Goal: Task Accomplishment & Management: Manage account settings

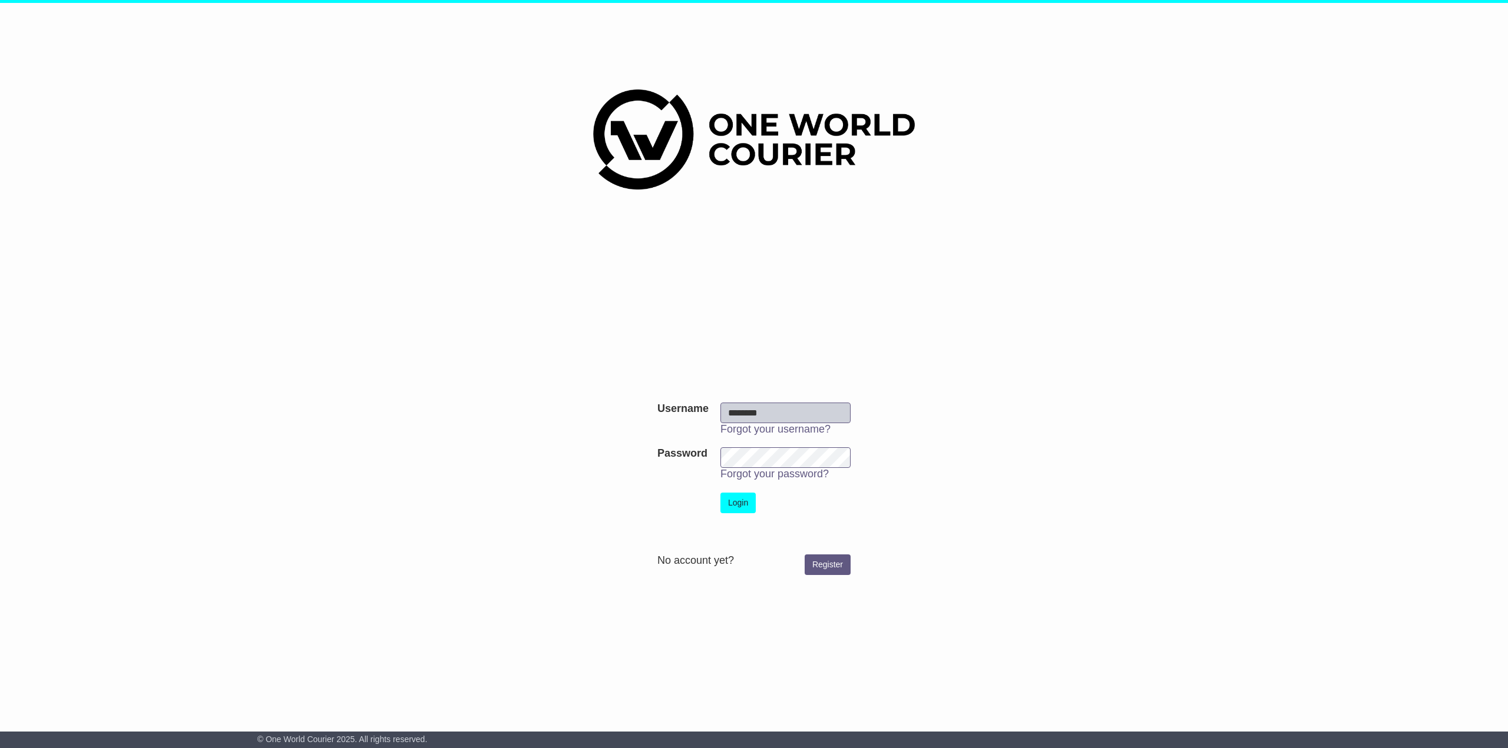
click at [747, 502] on button "Login" at bounding box center [737, 503] width 35 height 21
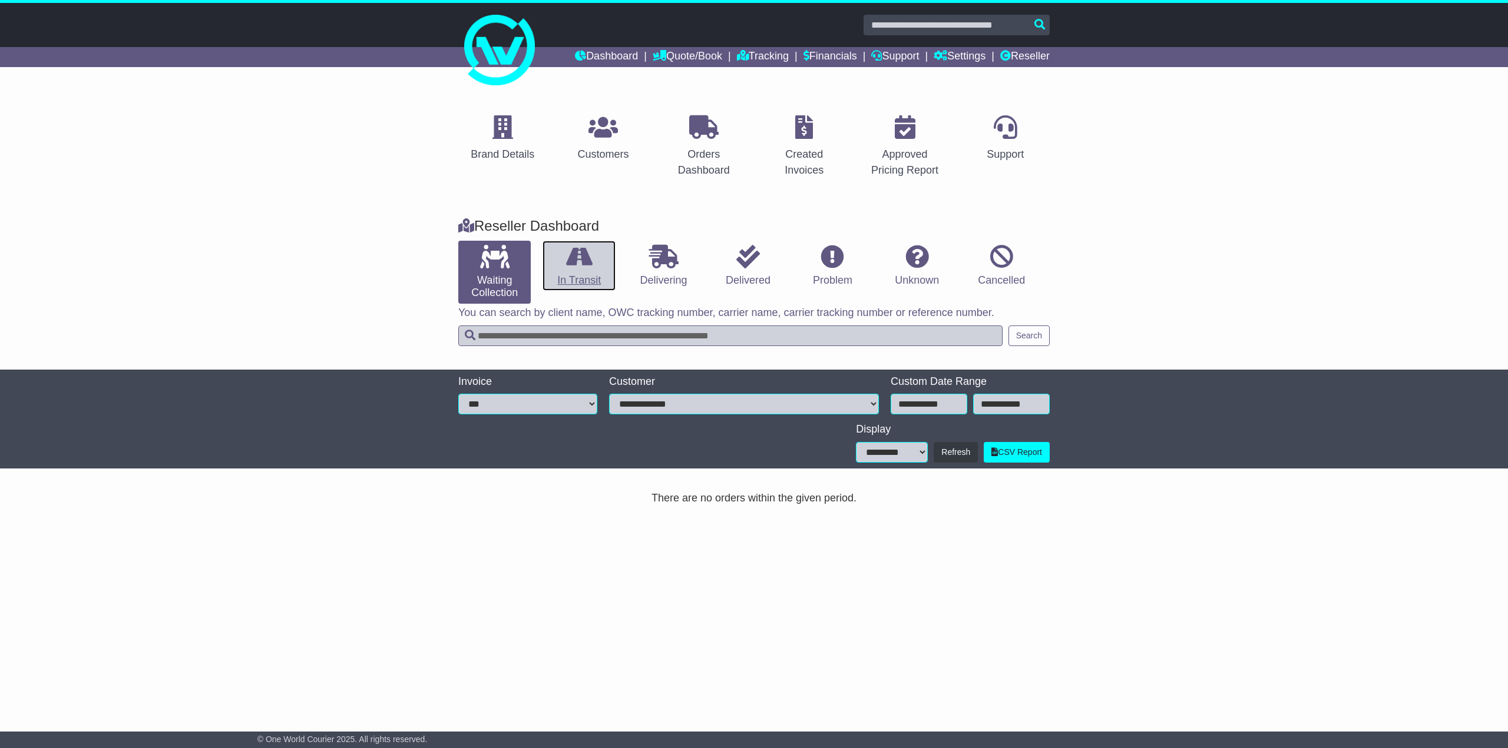
click at [590, 283] on link "In Transit" at bounding box center [578, 266] width 72 height 51
click at [492, 271] on link "Waiting Collection" at bounding box center [494, 272] width 72 height 63
click at [602, 274] on link "In Transit" at bounding box center [578, 266] width 72 height 51
drag, startPoint x: 661, startPoint y: 270, endPoint x: 676, endPoint y: 269, distance: 15.3
click at [661, 269] on link "Delivering" at bounding box center [663, 266] width 72 height 51
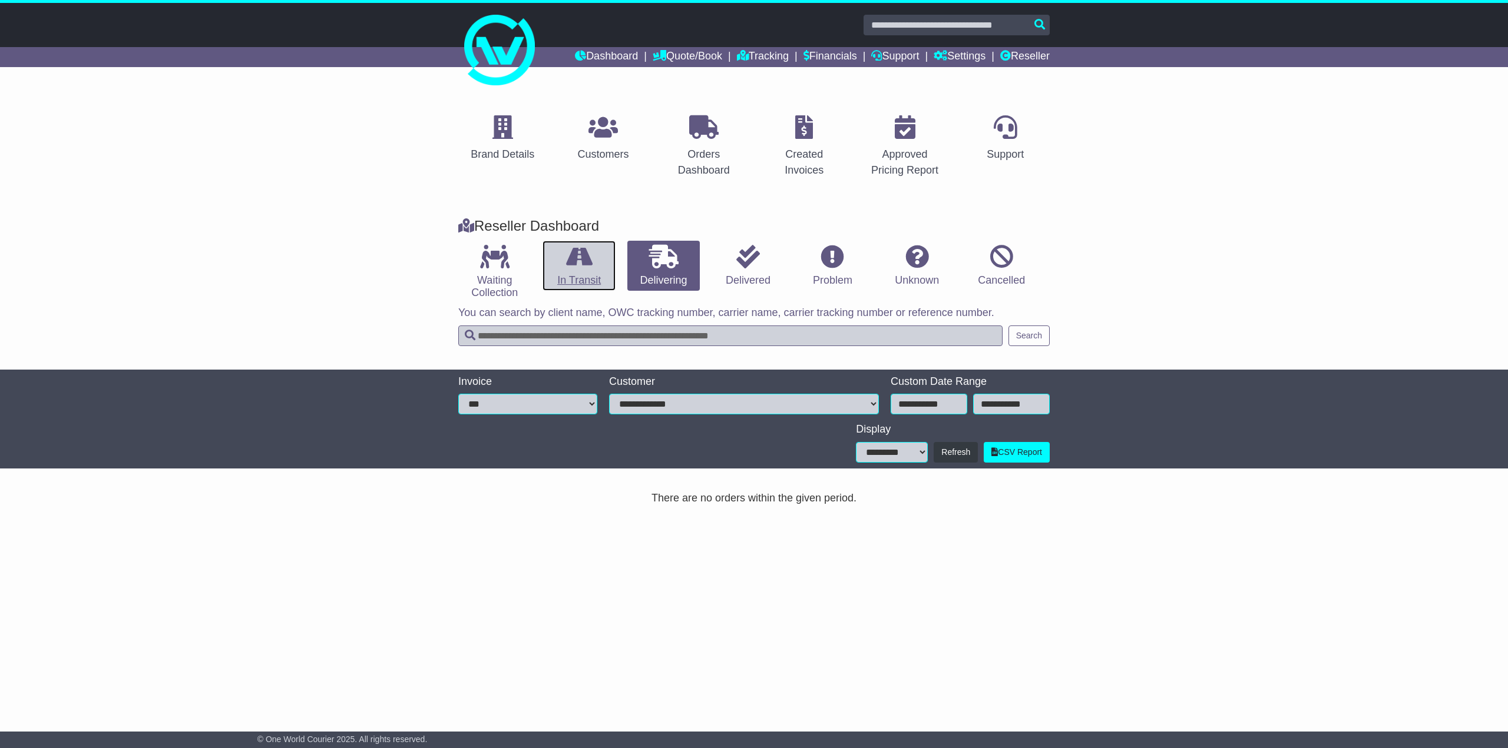
click at [608, 271] on link "In Transit" at bounding box center [578, 266] width 72 height 51
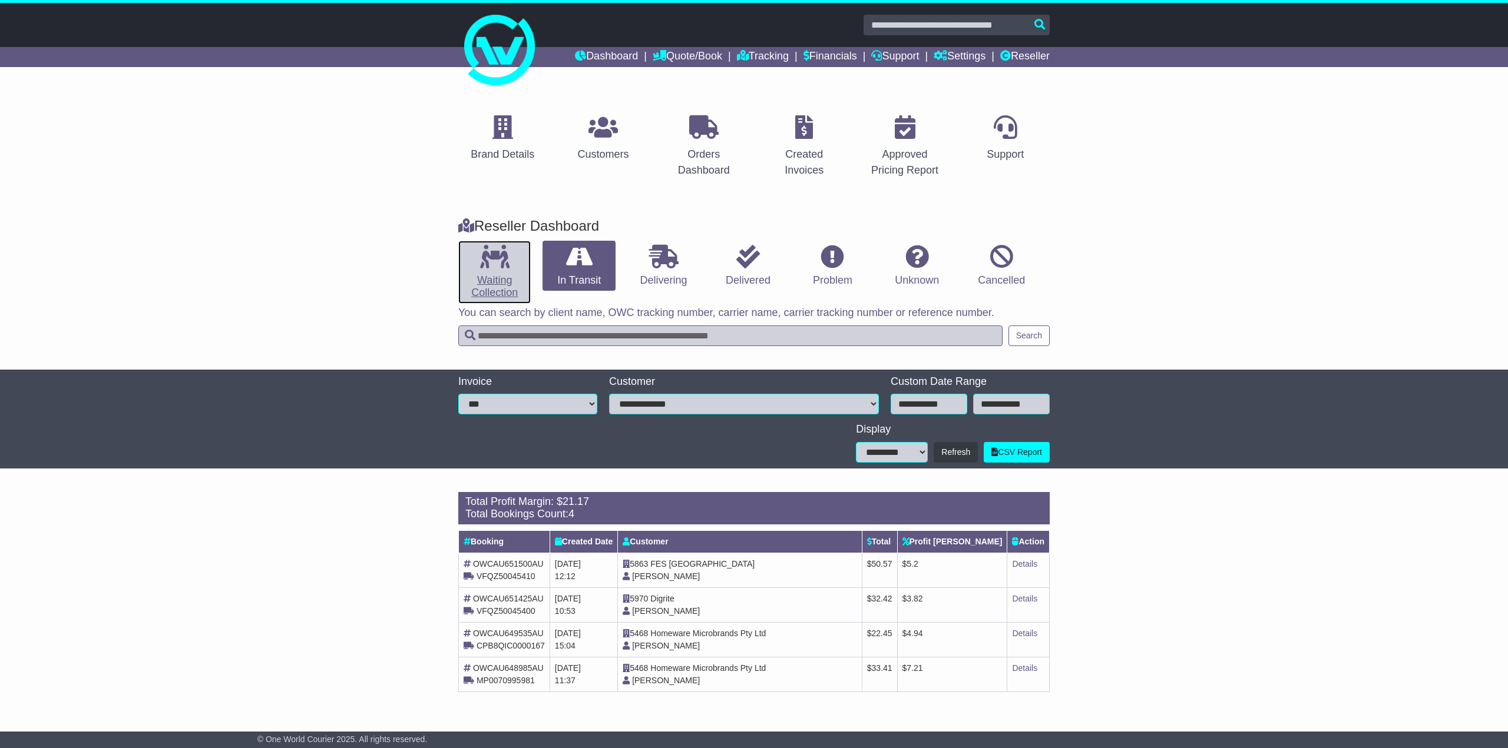
click at [464, 278] on link "Waiting Collection" at bounding box center [494, 272] width 72 height 63
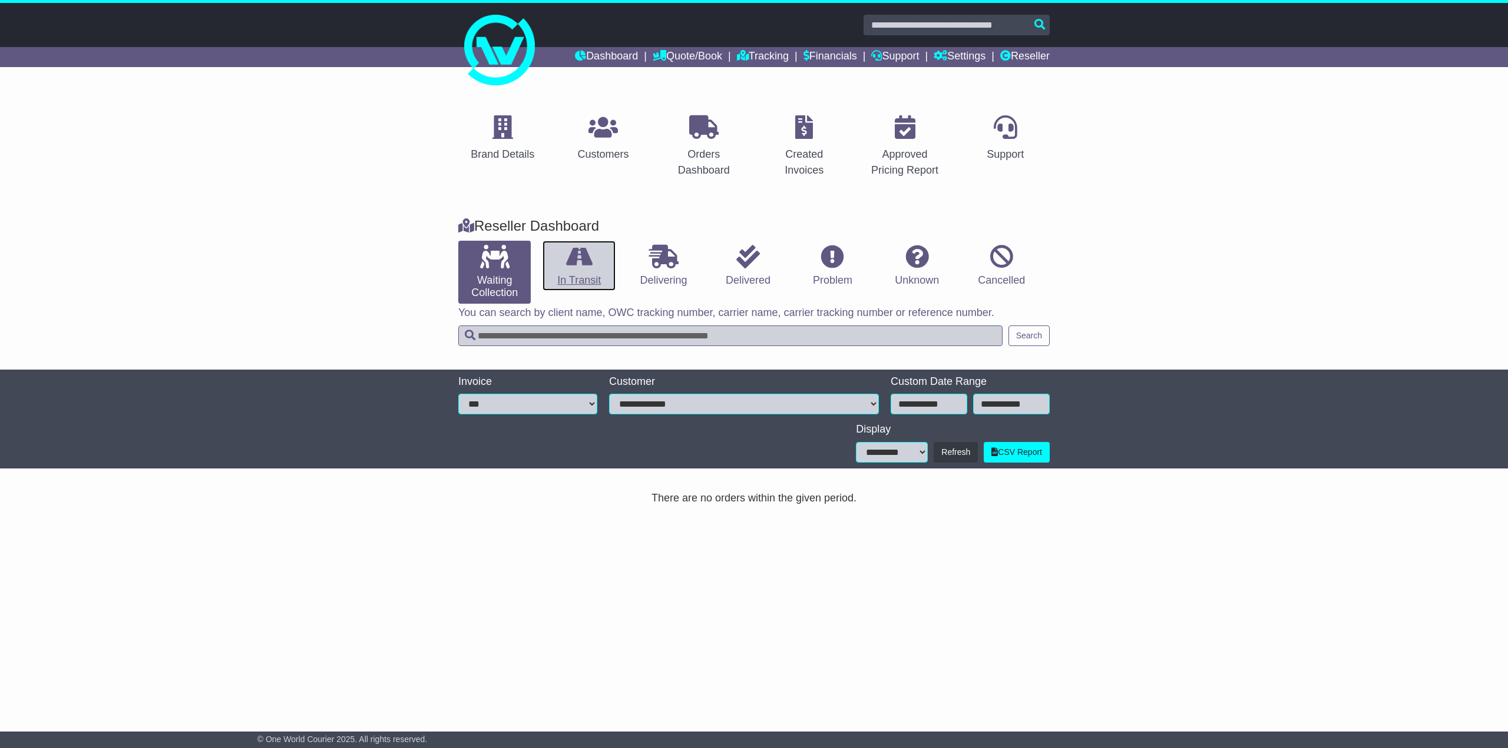
click at [548, 270] on link "In Transit" at bounding box center [578, 266] width 72 height 51
click at [1026, 60] on link "Reseller" at bounding box center [1024, 57] width 49 height 20
click at [621, 135] on p at bounding box center [602, 127] width 51 height 25
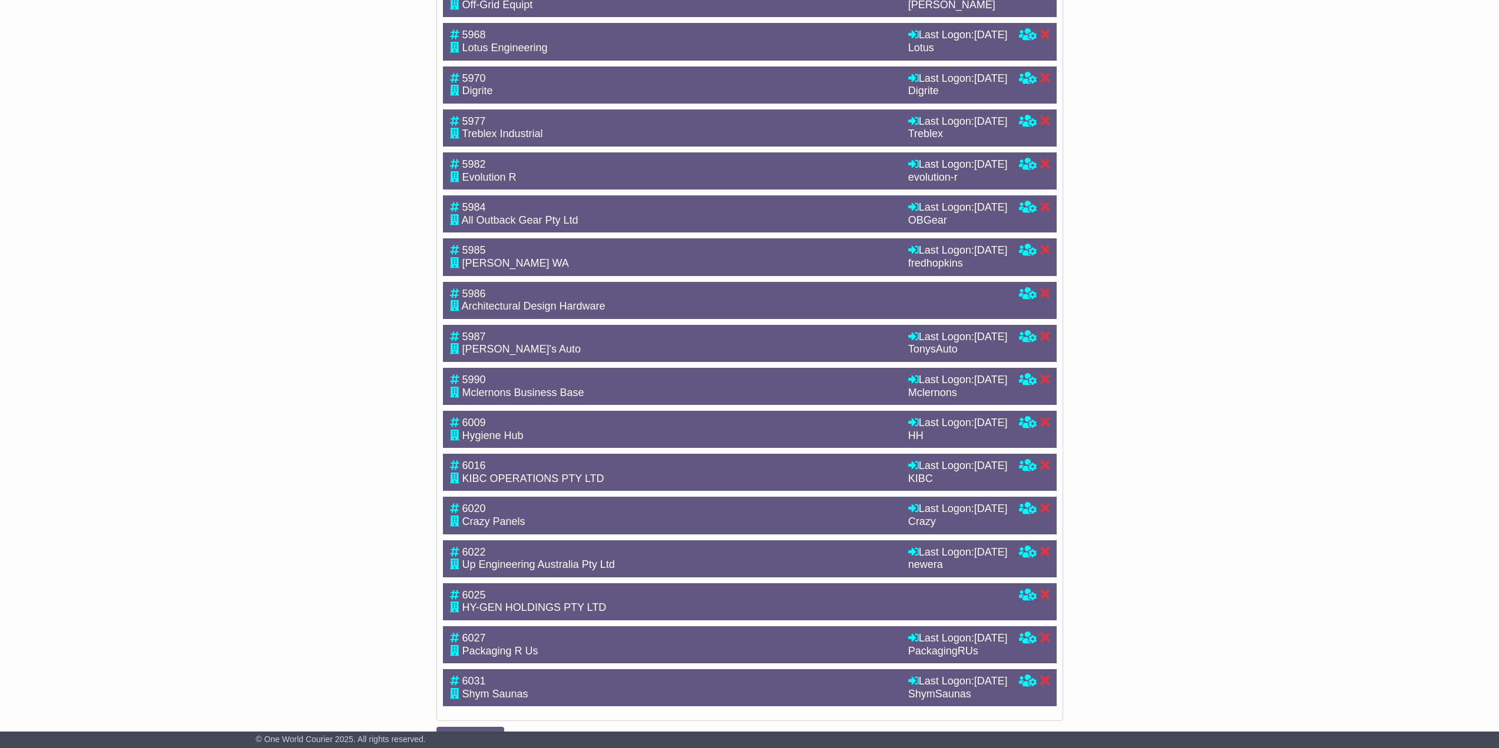
scroll to position [2144, 0]
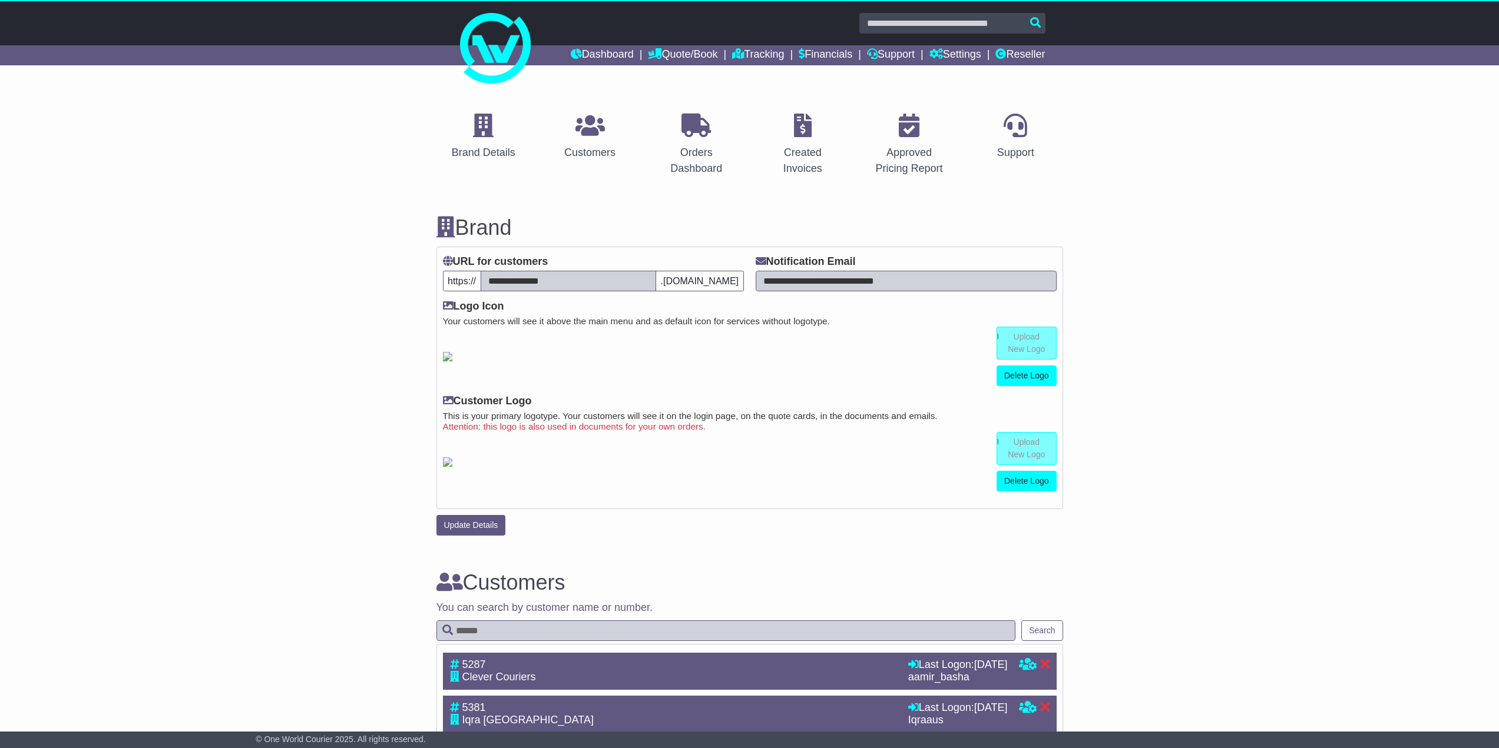
scroll to position [0, 0]
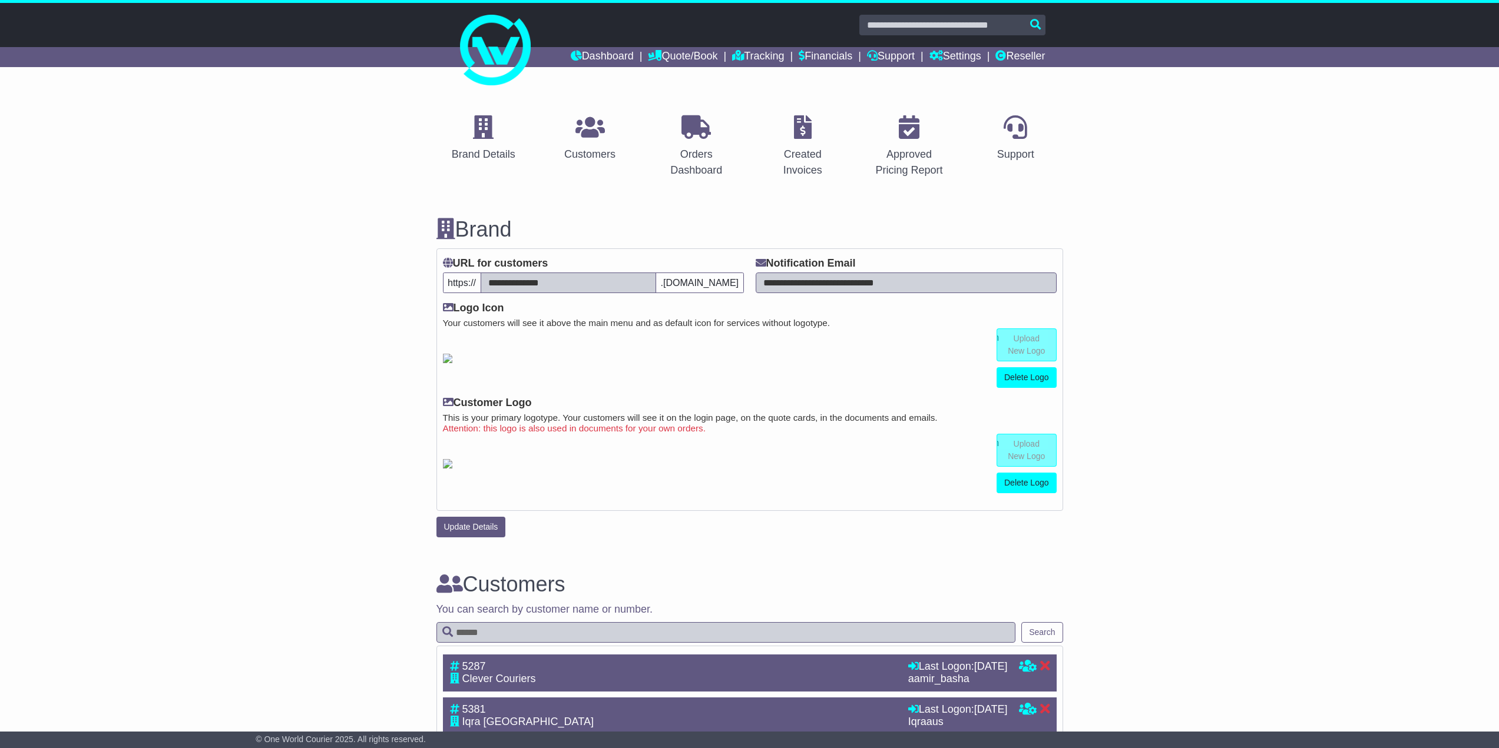
drag, startPoint x: 540, startPoint y: 708, endPoint x: 279, endPoint y: 558, distance: 301.5
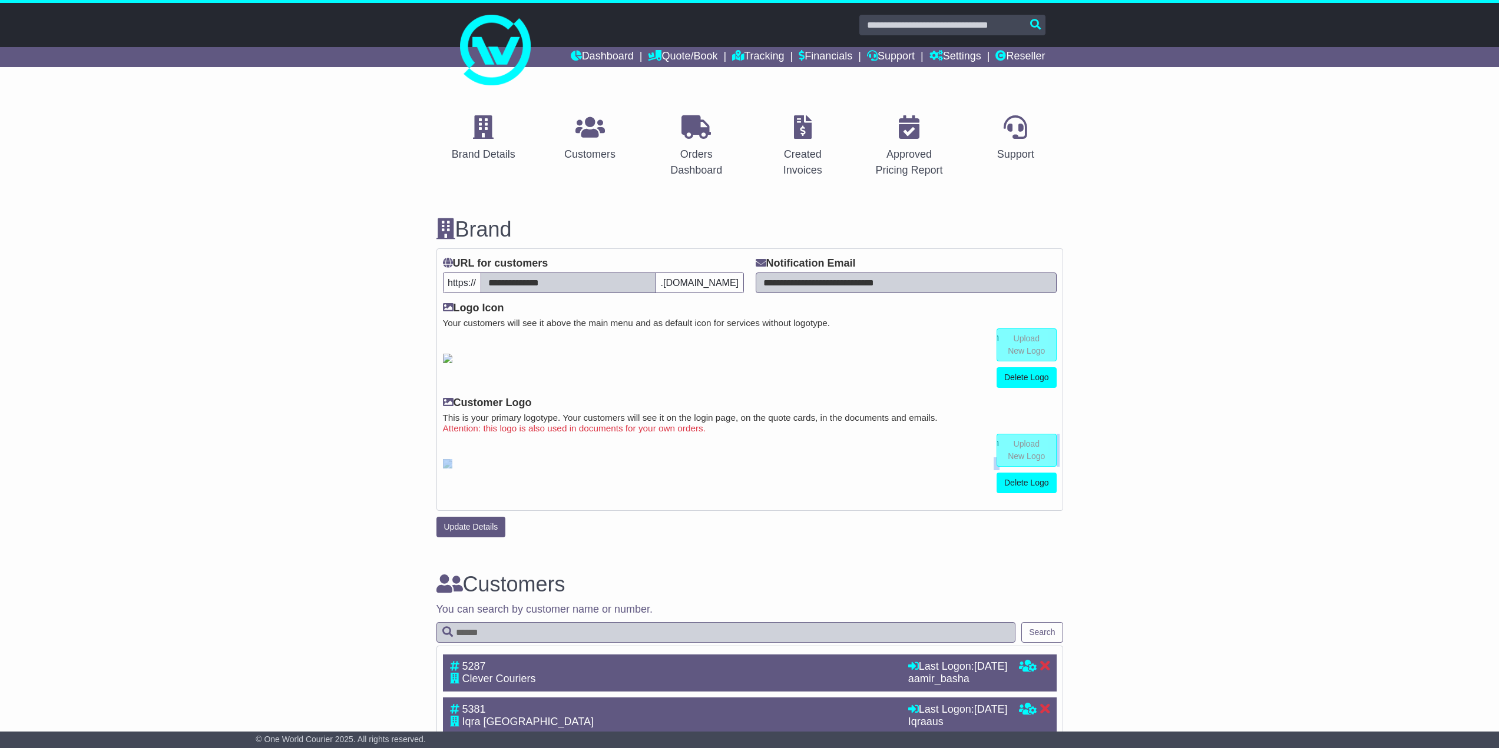
drag, startPoint x: 449, startPoint y: 648, endPoint x: 602, endPoint y: 708, distance: 165.0
click at [602, 538] on div "**********" at bounding box center [749, 394] width 627 height 290
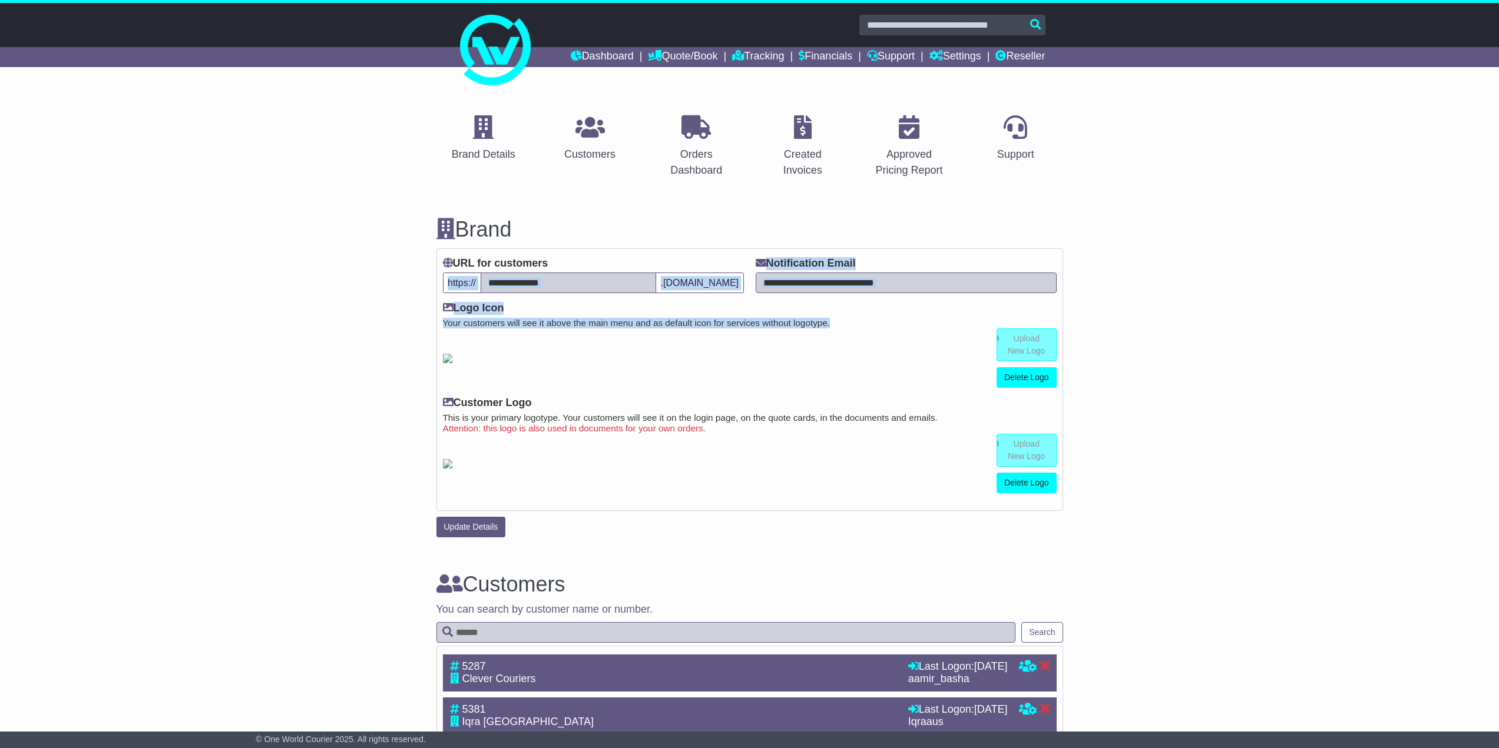
drag, startPoint x: 303, startPoint y: 301, endPoint x: 385, endPoint y: 455, distance: 174.1
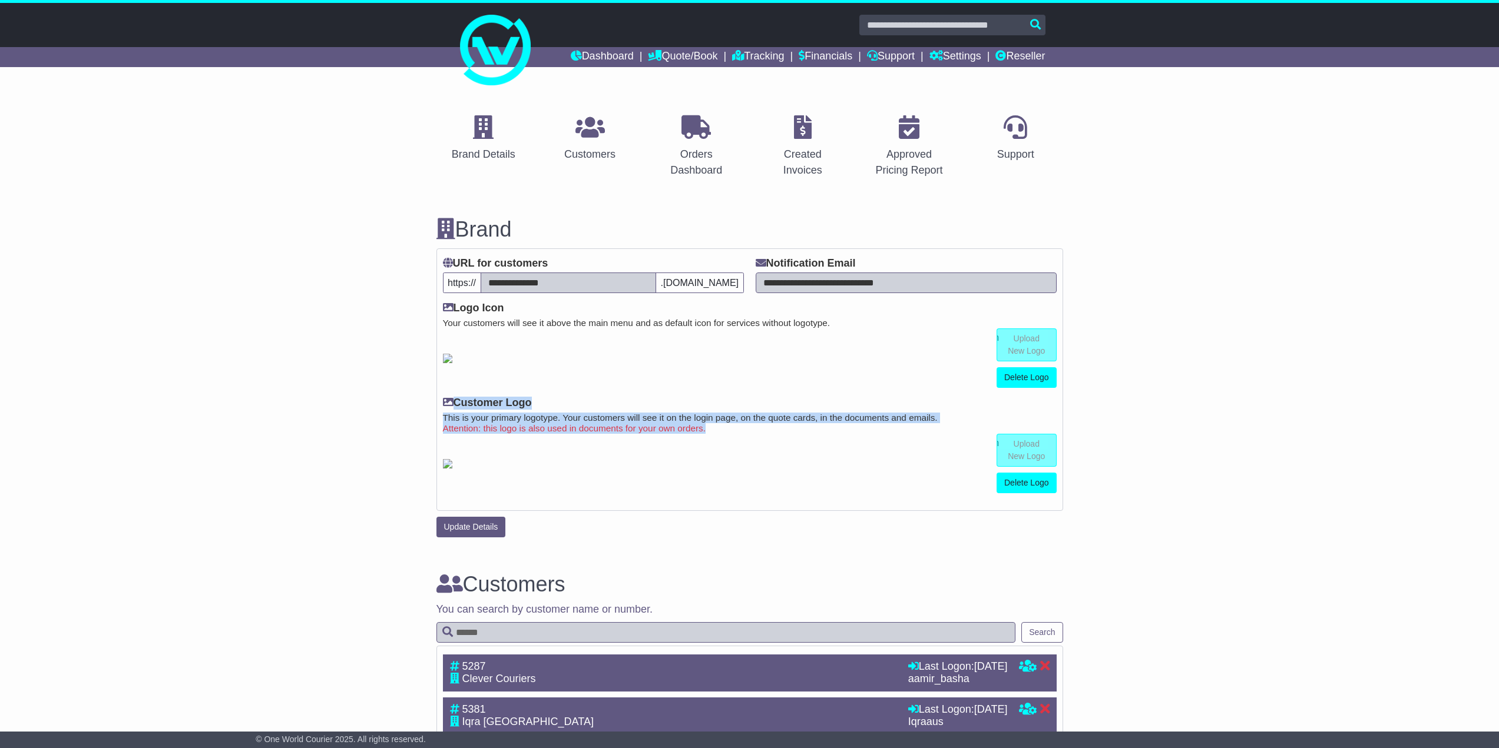
click at [515, 423] on small "This is your primary logotype. Your customers will see it on the login page, on…" at bounding box center [750, 418] width 614 height 11
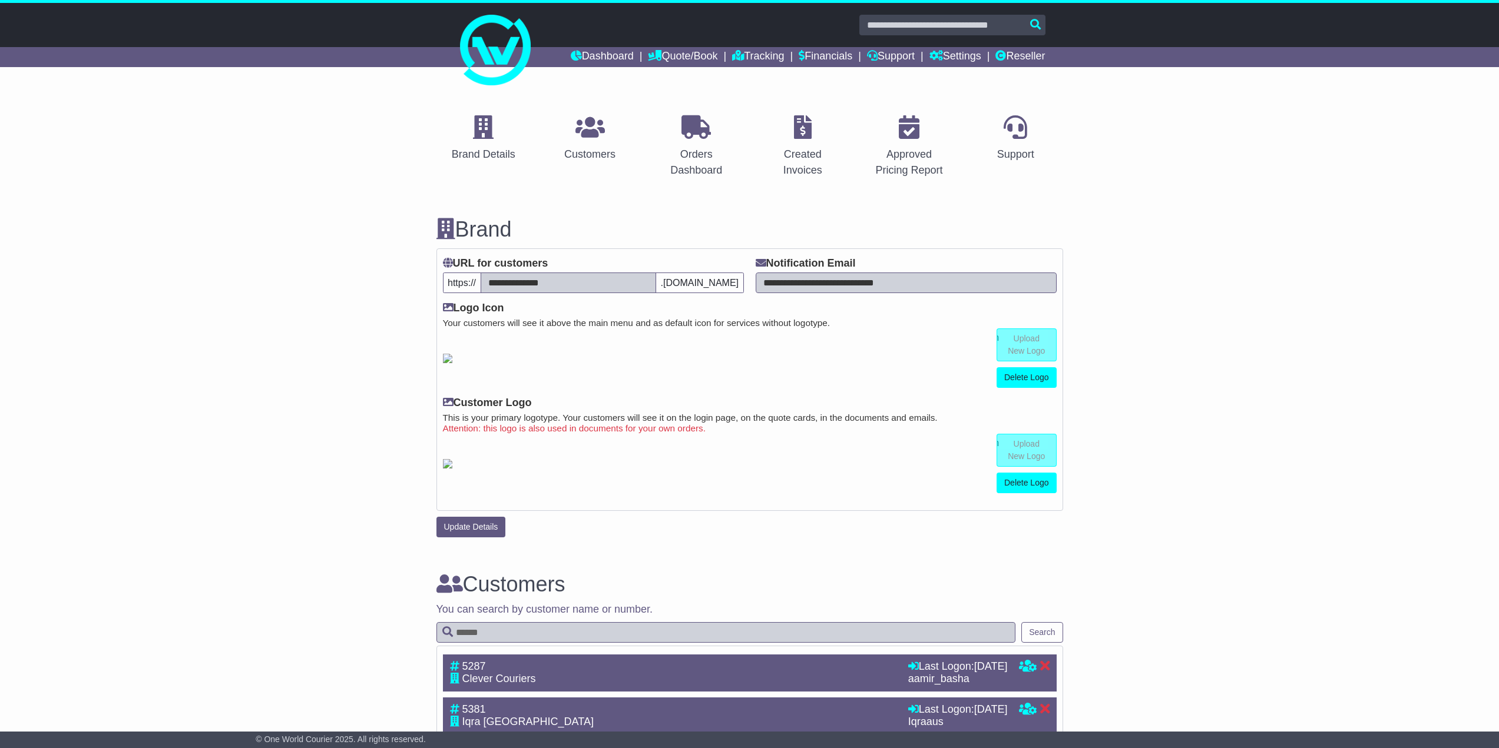
click at [602, 434] on small "Attention: this logo is also used in documents for your own orders." at bounding box center [750, 428] width 614 height 11
click at [561, 434] on small "Attention: this logo is also used in documents for your own orders." at bounding box center [750, 428] width 614 height 11
click at [568, 434] on small "Attention: this logo is also used in documents for your own orders." at bounding box center [750, 428] width 614 height 11
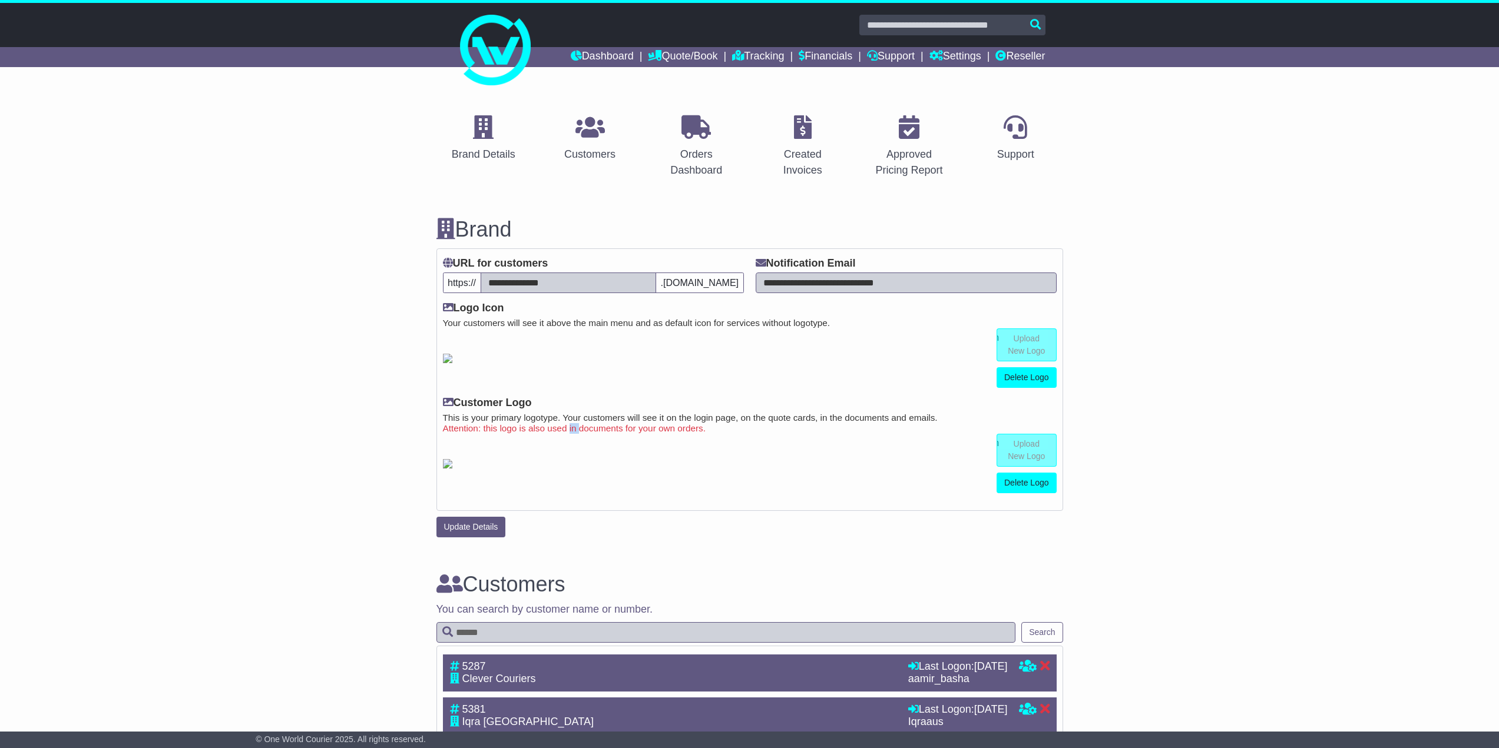
click at [568, 434] on small "Attention: this logo is also used in documents for your own orders." at bounding box center [750, 428] width 614 height 11
click at [567, 434] on small "Attention: this logo is also used in documents for your own orders." at bounding box center [750, 428] width 614 height 11
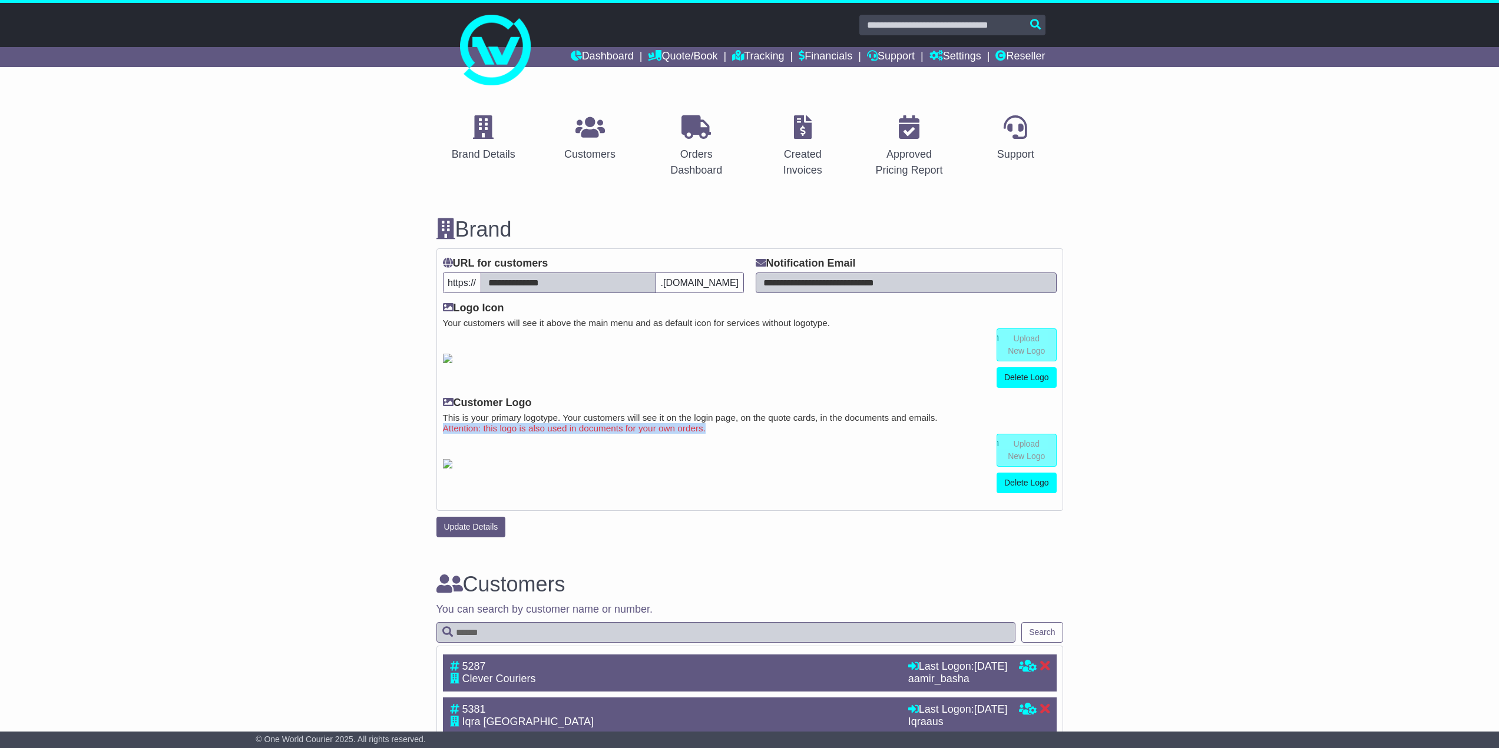
click at [567, 434] on small "Attention: this logo is also used in documents for your own orders." at bounding box center [750, 428] width 614 height 11
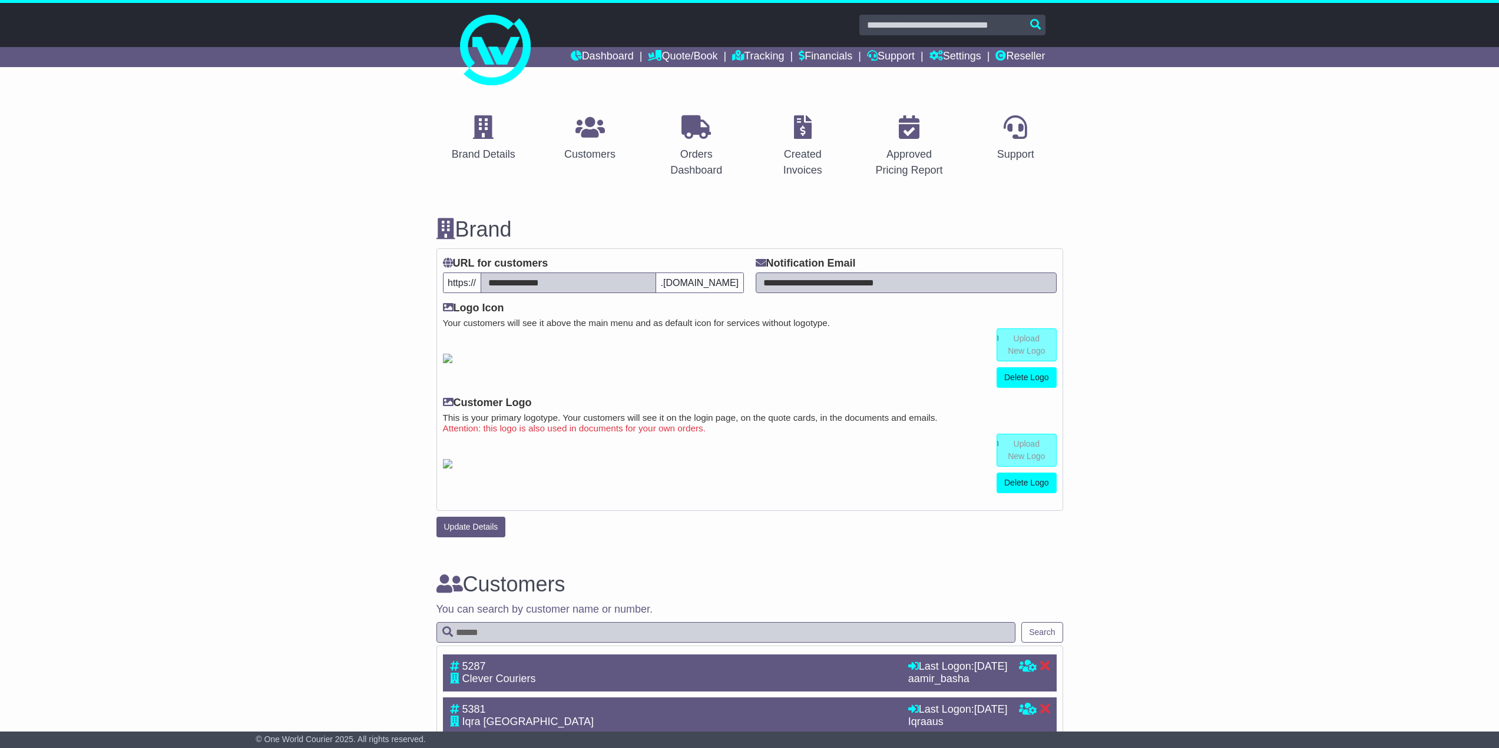
drag, startPoint x: 289, startPoint y: 386, endPoint x: 359, endPoint y: 473, distance: 111.5
click at [399, 45] on div at bounding box center [749, 45] width 1499 height 85
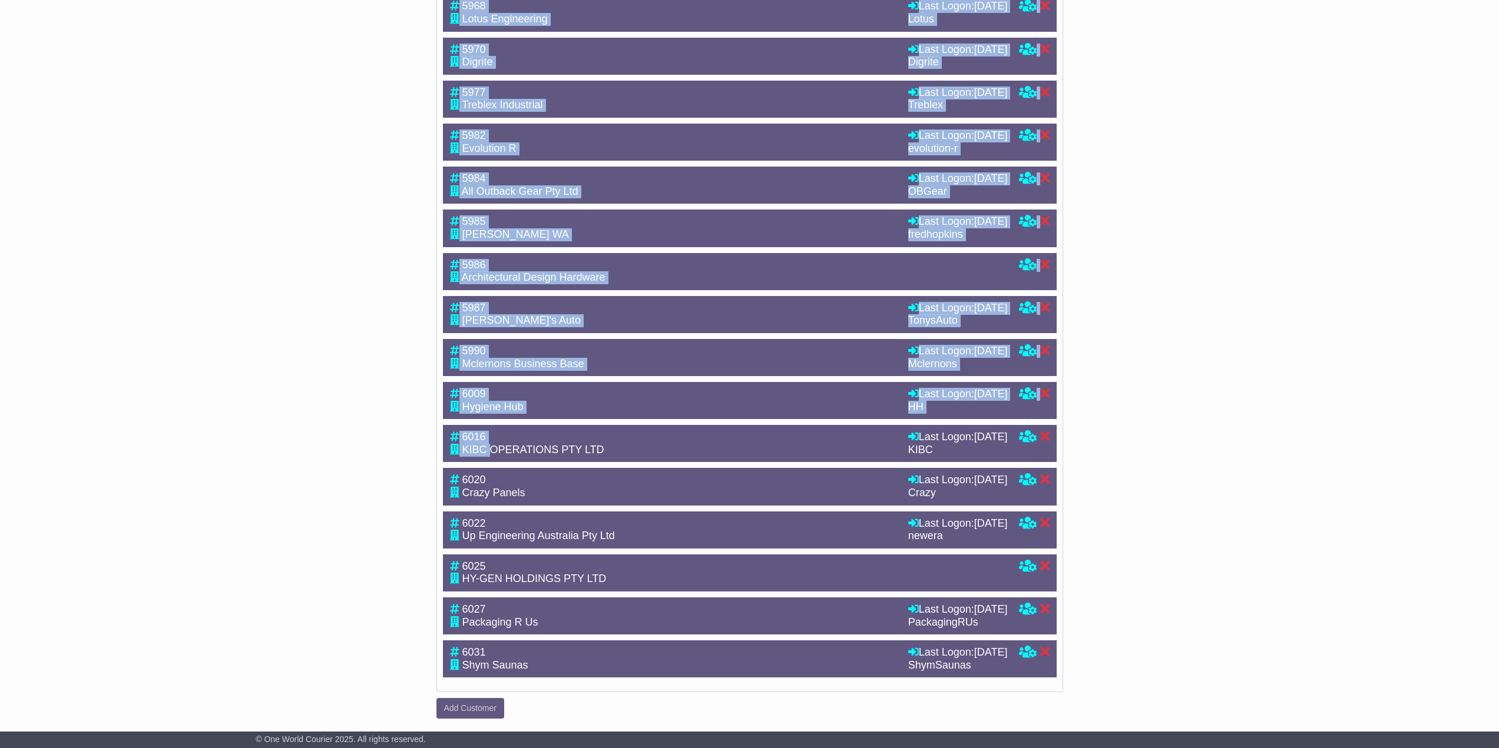
scroll to position [2172, 0]
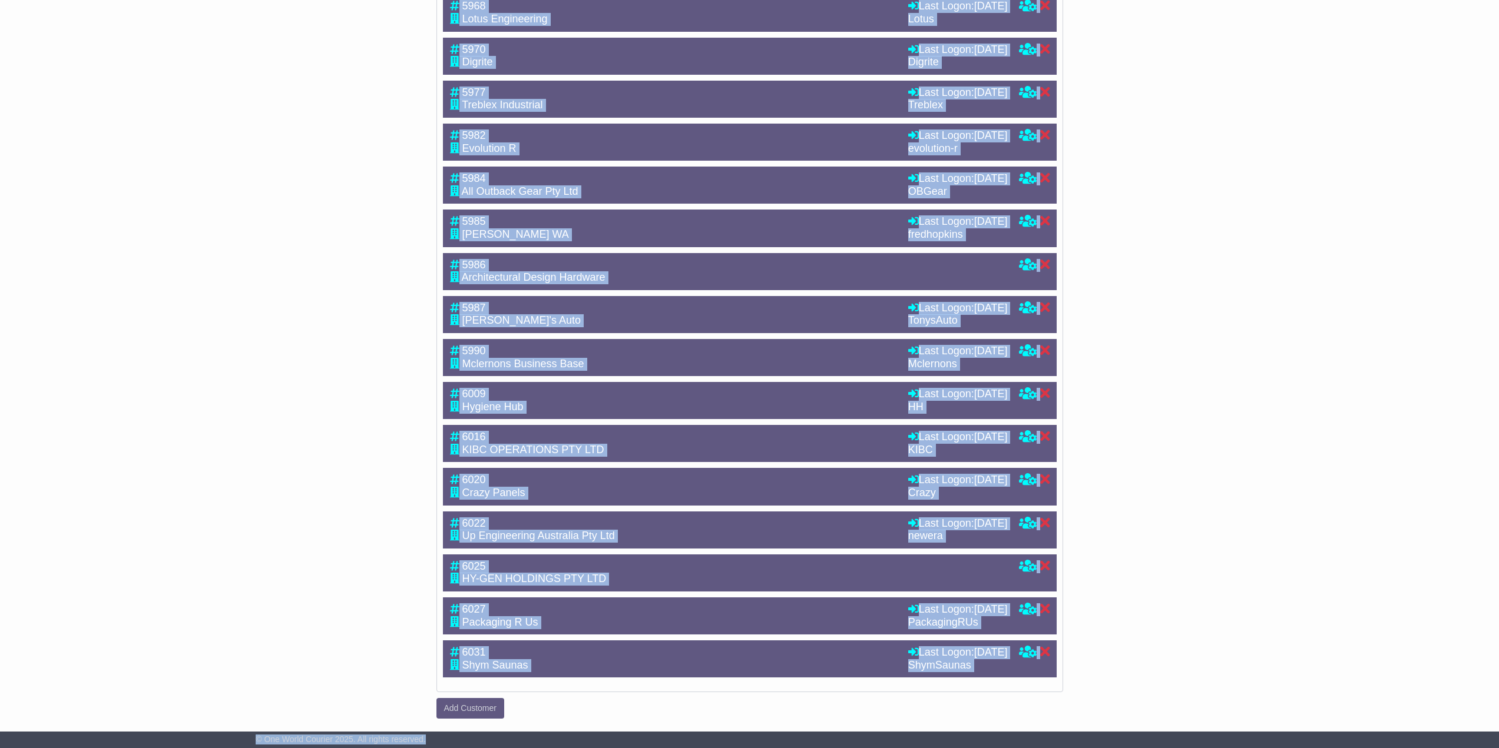
drag, startPoint x: 409, startPoint y: 19, endPoint x: 600, endPoint y: 736, distance: 741.6
click at [600, 736] on div "© One World Courier 2025. All rights reserved." at bounding box center [749, 740] width 999 height 11
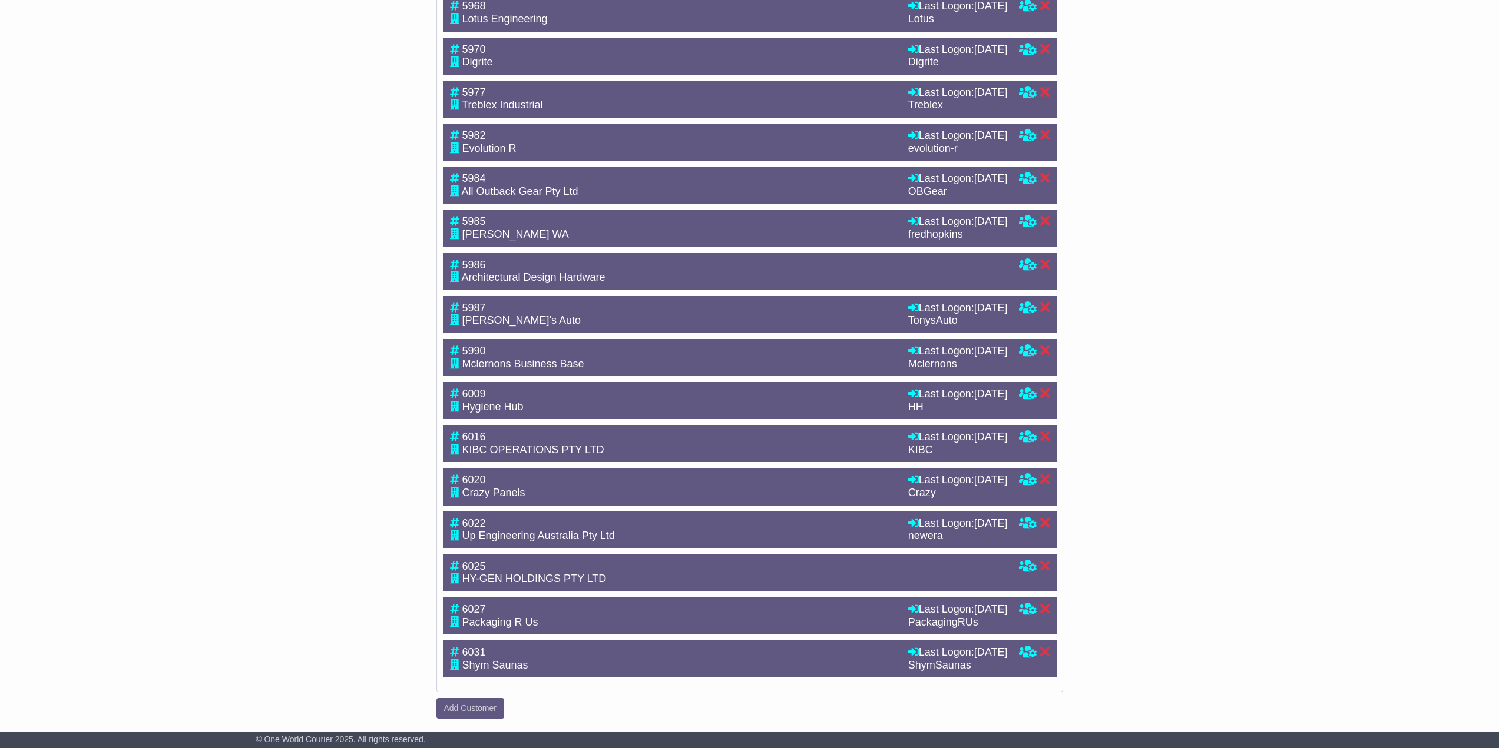
scroll to position [0, 0]
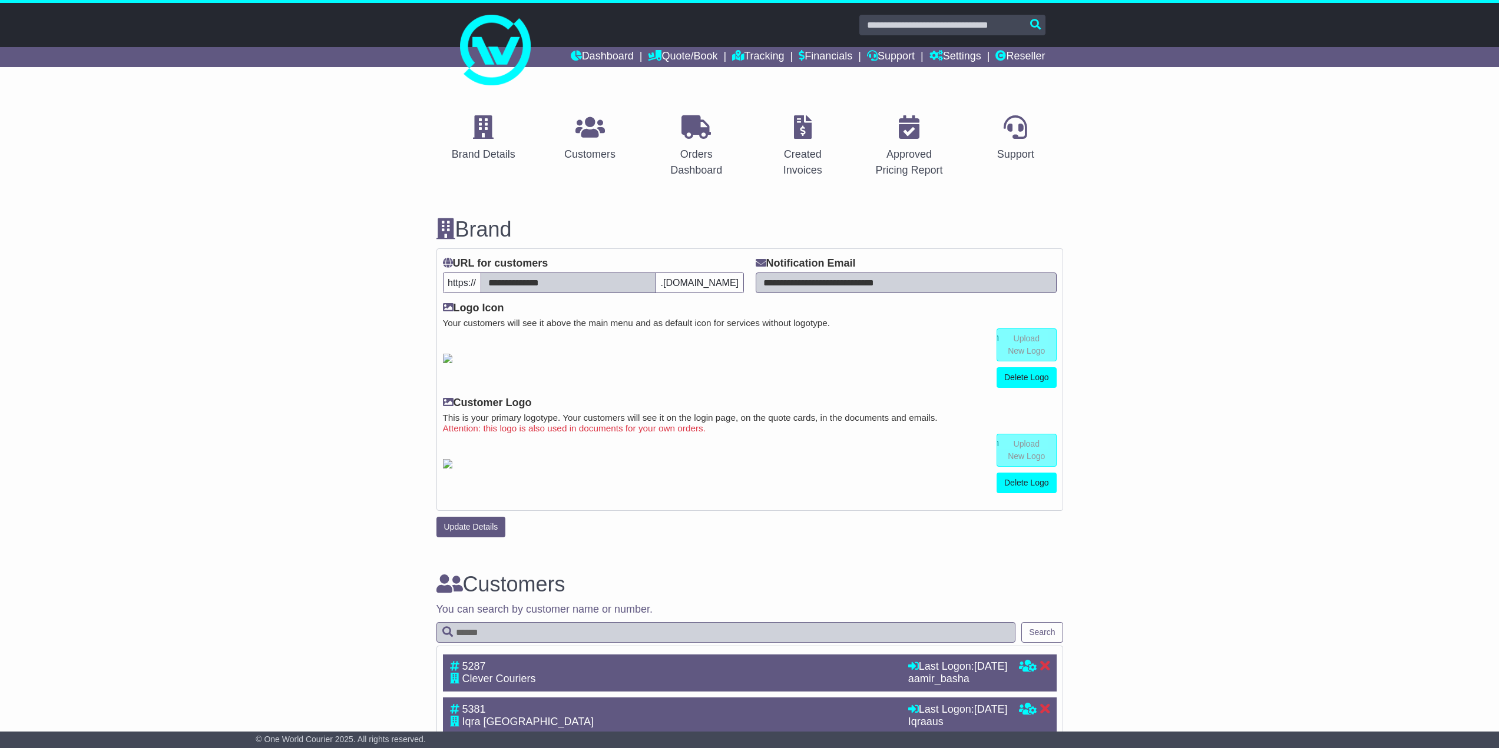
click at [218, 742] on div "© One World Courier 2025. All rights reserved." at bounding box center [749, 740] width 1499 height 16
